Goal: Information Seeking & Learning: Check status

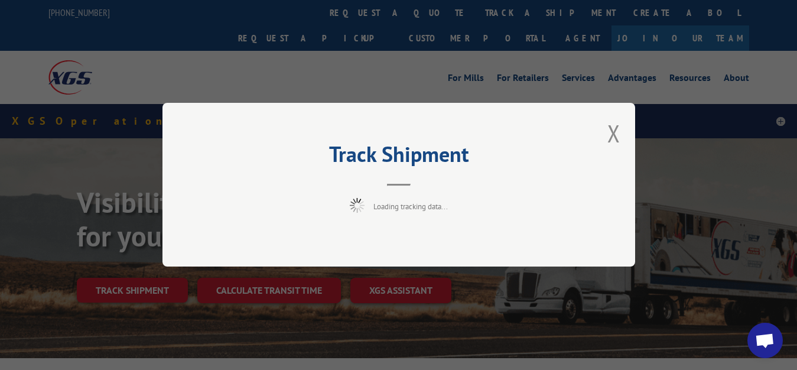
scroll to position [60, 0]
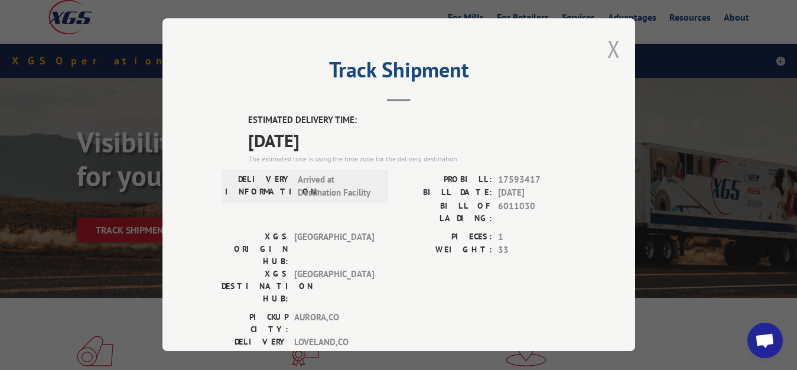
click at [608, 48] on button "Close modal" at bounding box center [614, 48] width 13 height 31
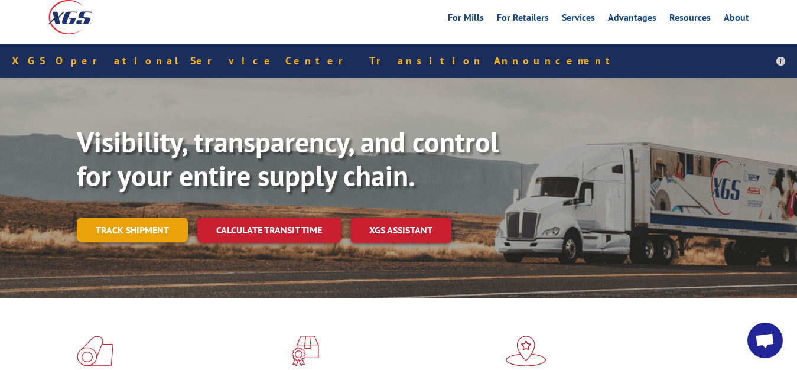
click at [144, 217] on link "Track shipment" at bounding box center [132, 229] width 111 height 25
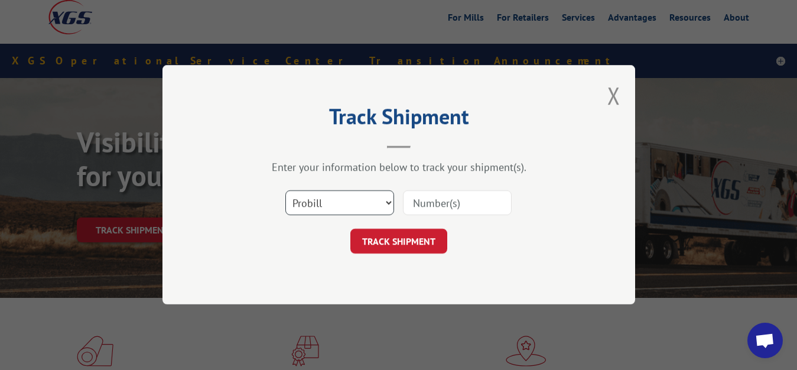
click at [285, 191] on select "Select category... Probill BOL PO" at bounding box center [339, 203] width 109 height 25
select select "bol"
click option "BOL" at bounding box center [0, 0] width 0 height 0
click at [431, 206] on input at bounding box center [457, 203] width 109 height 25
type input "6011017"
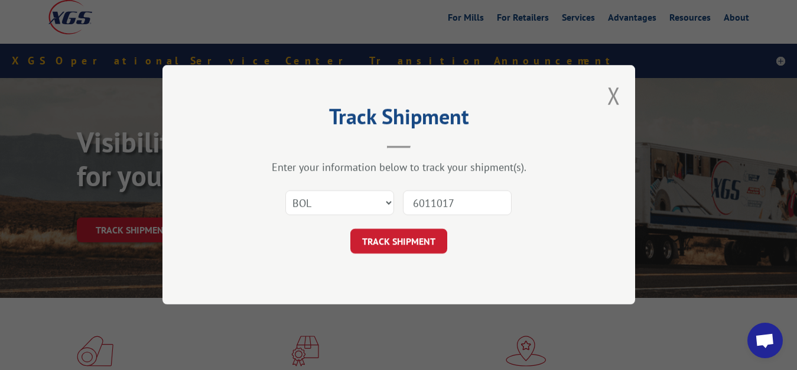
click button "TRACK SHIPMENT" at bounding box center [398, 241] width 97 height 25
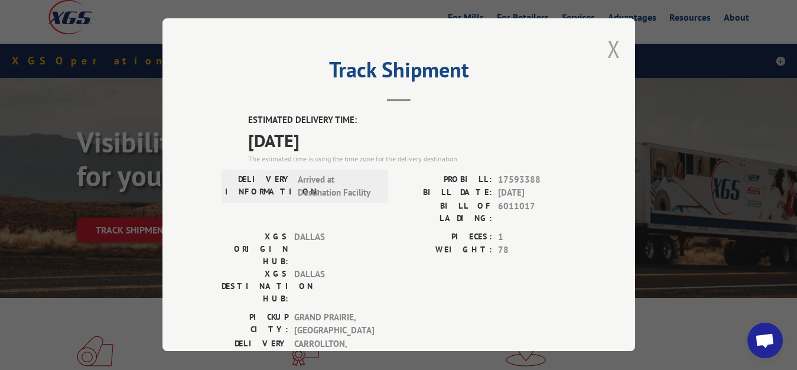
click at [608, 45] on button "Close modal" at bounding box center [614, 48] width 13 height 31
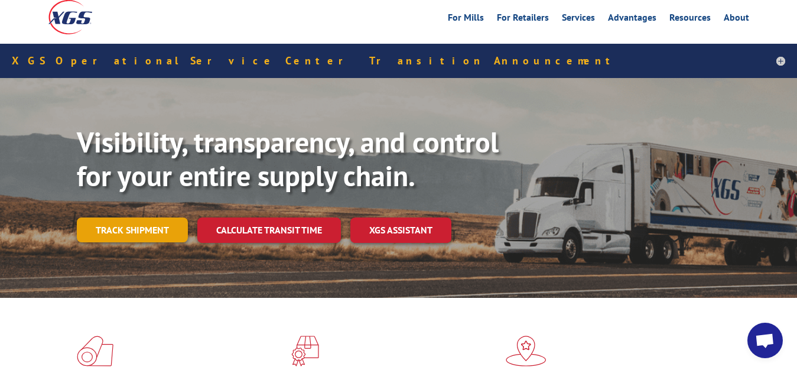
click at [121, 217] on link "Track shipment" at bounding box center [132, 229] width 111 height 25
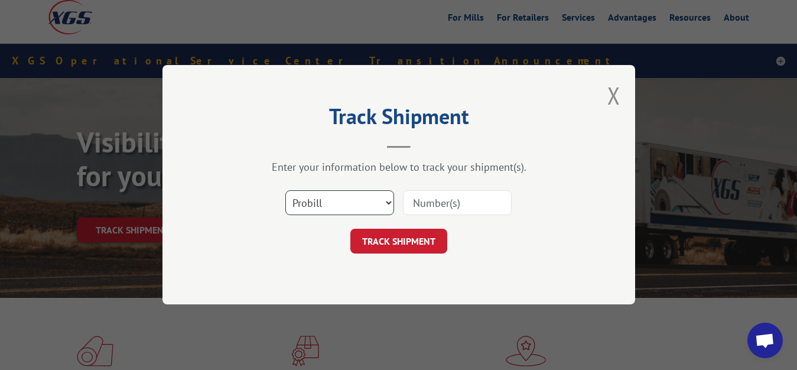
click at [285, 191] on select "Select category... Probill BOL PO" at bounding box center [339, 203] width 109 height 25
select select "bol"
click option "BOL" at bounding box center [0, 0] width 0 height 0
drag, startPoint x: 418, startPoint y: 203, endPoint x: 421, endPoint y: 197, distance: 6.9
click at [418, 201] on input at bounding box center [457, 203] width 109 height 25
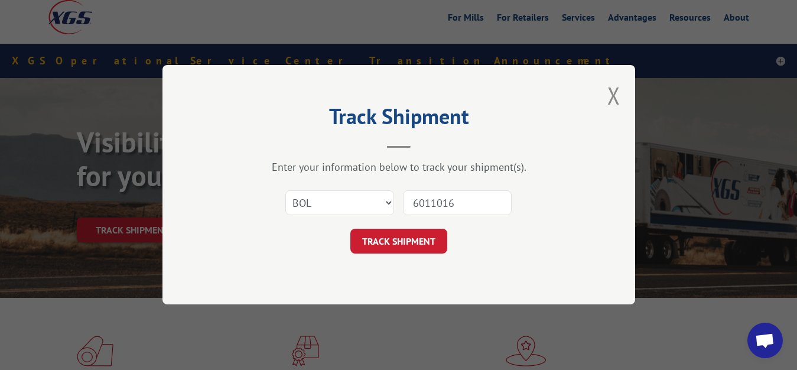
type input "6011016"
click button "TRACK SHIPMENT" at bounding box center [398, 241] width 97 height 25
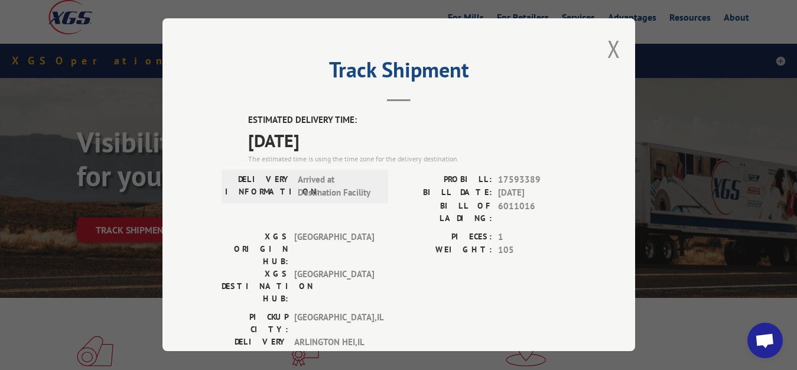
drag, startPoint x: 601, startPoint y: 38, endPoint x: 522, endPoint y: 131, distance: 121.5
click at [608, 44] on button "Close modal" at bounding box center [614, 48] width 13 height 31
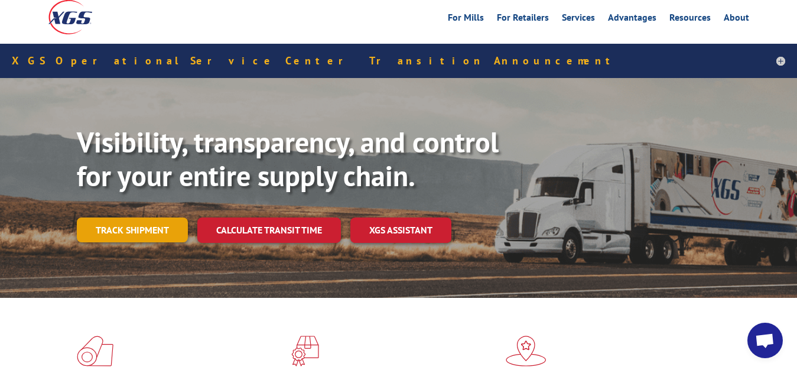
click at [131, 217] on link "Track shipment" at bounding box center [132, 229] width 111 height 25
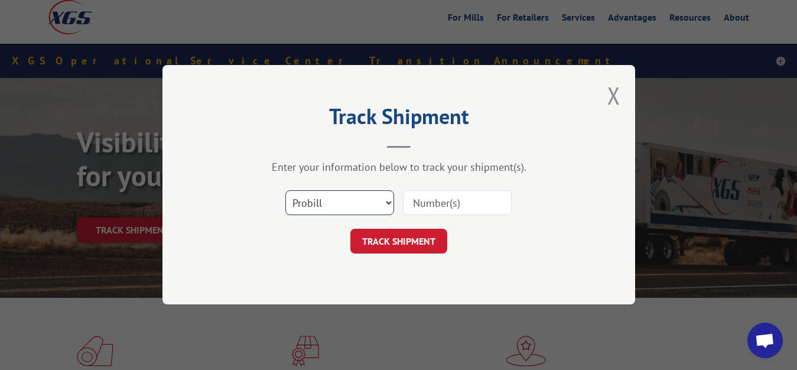
click at [285, 191] on select "Select category... Probill BOL PO" at bounding box center [339, 203] width 109 height 25
select select "bol"
click option "BOL" at bounding box center [0, 0] width 0 height 0
click at [443, 193] on input at bounding box center [457, 203] width 109 height 25
type input "6011087"
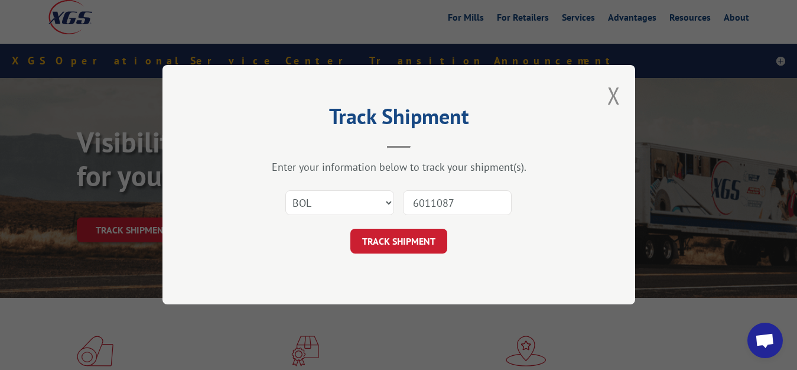
click button "TRACK SHIPMENT" at bounding box center [398, 241] width 97 height 25
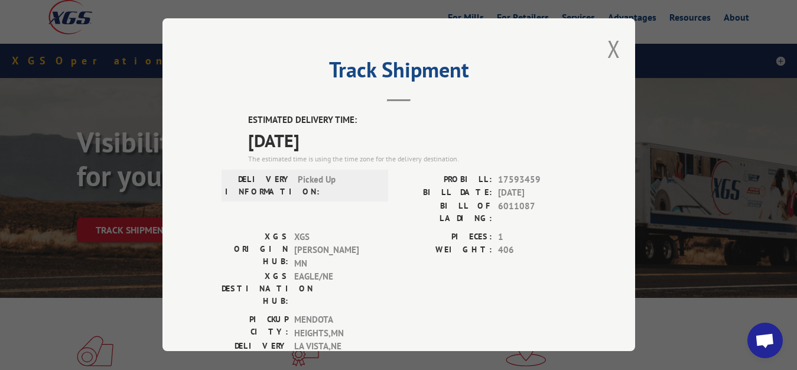
drag, startPoint x: 603, startPoint y: 45, endPoint x: 579, endPoint y: 65, distance: 31.0
click at [608, 45] on button "Close modal" at bounding box center [614, 48] width 13 height 31
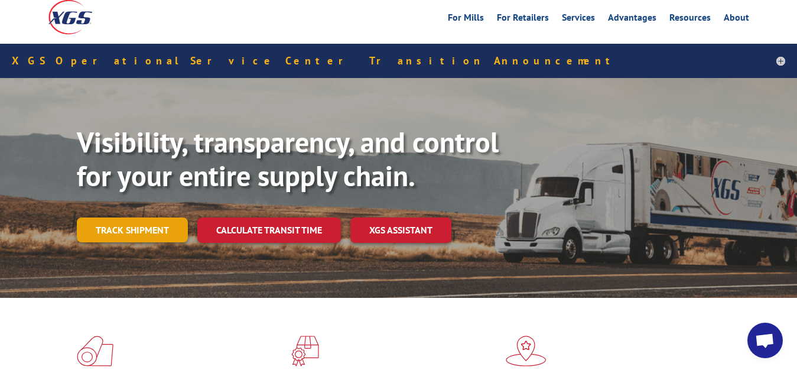
click at [99, 217] on link "Track shipment" at bounding box center [132, 229] width 111 height 25
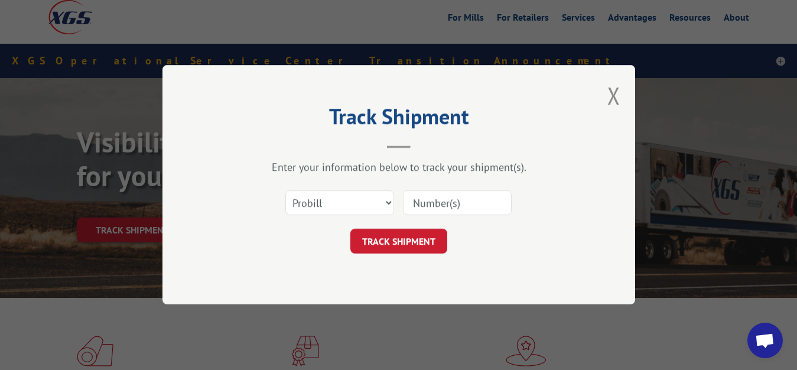
drag, startPoint x: 315, startPoint y: 190, endPoint x: 317, endPoint y: 206, distance: 16.1
click at [315, 193] on div "Select category... Probill BOL PO" at bounding box center [340, 203] width 108 height 27
click at [285, 191] on select "Select category... Probill BOL PO" at bounding box center [339, 203] width 109 height 25
select select "bol"
click option "BOL" at bounding box center [0, 0] width 0 height 0
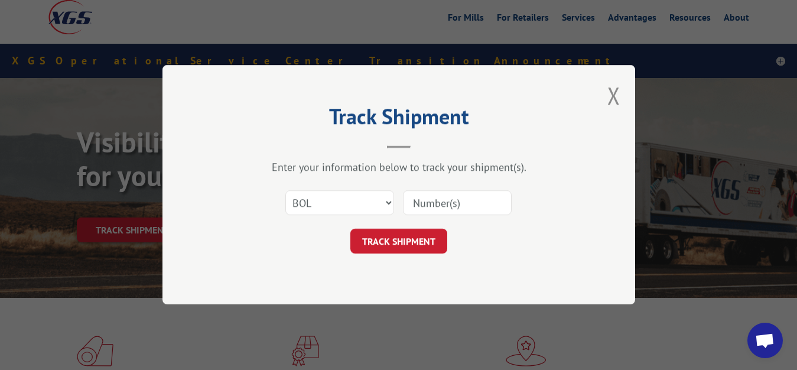
drag, startPoint x: 415, startPoint y: 199, endPoint x: 442, endPoint y: 118, distance: 84.7
click at [420, 194] on input at bounding box center [457, 203] width 109 height 25
type input "6011088"
click button "TRACK SHIPMENT" at bounding box center [398, 241] width 97 height 25
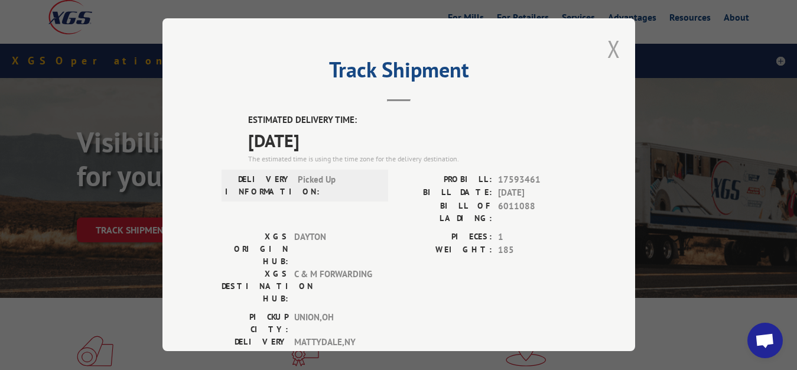
click at [608, 45] on button "Close modal" at bounding box center [614, 48] width 13 height 31
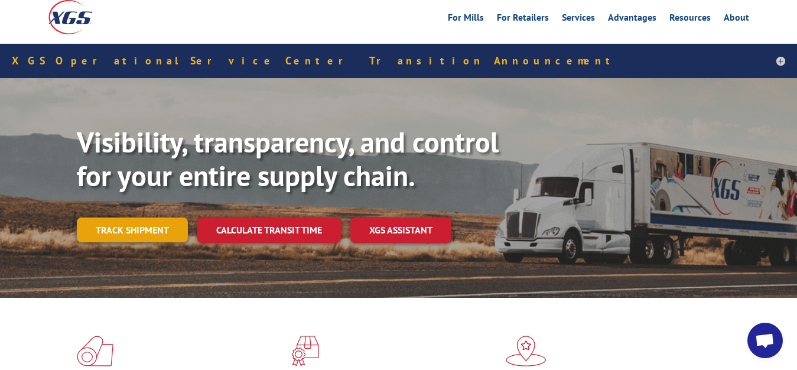
click at [139, 217] on link "Track shipment" at bounding box center [132, 229] width 111 height 25
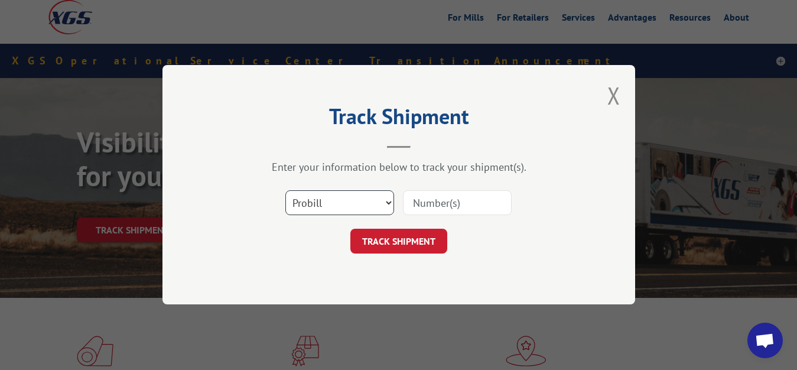
click at [285, 191] on select "Select category... Probill BOL PO" at bounding box center [339, 203] width 109 height 25
select select "bol"
click option "BOL" at bounding box center [0, 0] width 0 height 0
drag, startPoint x: 420, startPoint y: 209, endPoint x: 433, endPoint y: 178, distance: 33.6
click at [423, 202] on input at bounding box center [457, 203] width 109 height 25
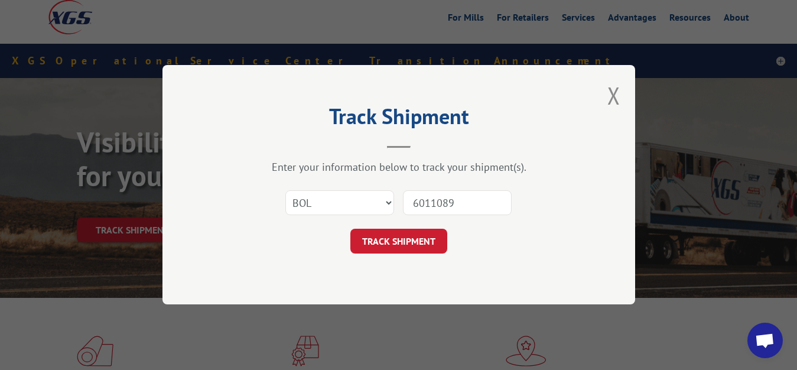
type input "6011089"
click button "TRACK SHIPMENT" at bounding box center [398, 241] width 97 height 25
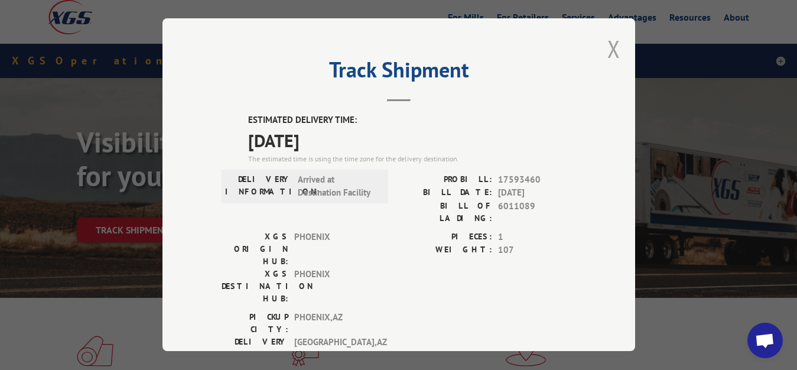
click at [608, 46] on button "Close modal" at bounding box center [614, 48] width 13 height 31
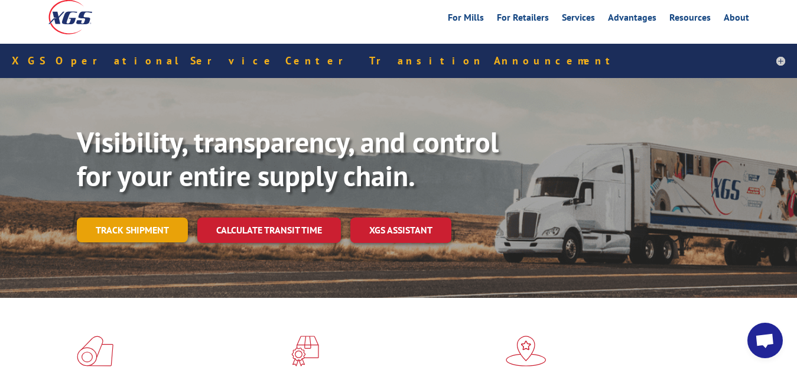
click at [135, 217] on link "Track shipment" at bounding box center [132, 229] width 111 height 25
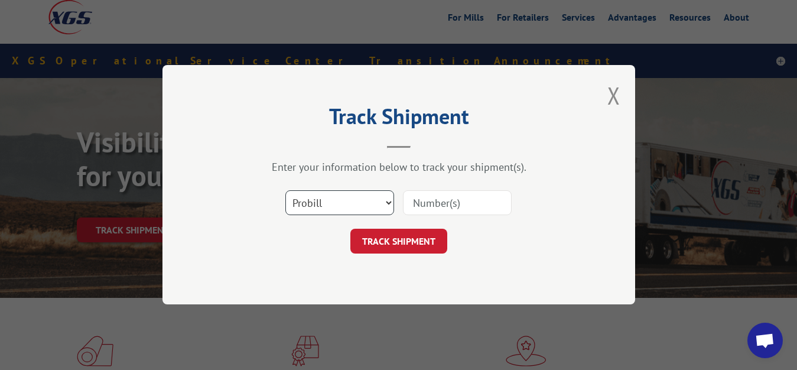
click at [285, 191] on select "Select category... Probill BOL PO" at bounding box center [339, 203] width 109 height 25
select select "bol"
click option "BOL" at bounding box center [0, 0] width 0 height 0
drag, startPoint x: 426, startPoint y: 210, endPoint x: 435, endPoint y: 190, distance: 21.4
click at [428, 204] on input at bounding box center [457, 203] width 109 height 25
